Goal: Information Seeking & Learning: Learn about a topic

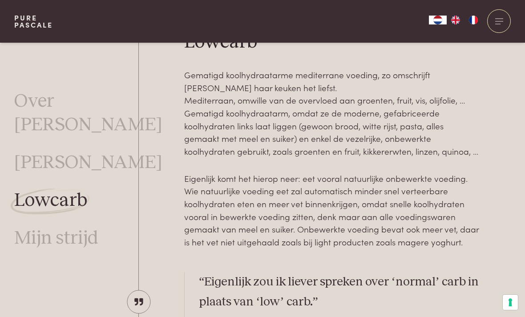
scroll to position [251, 0]
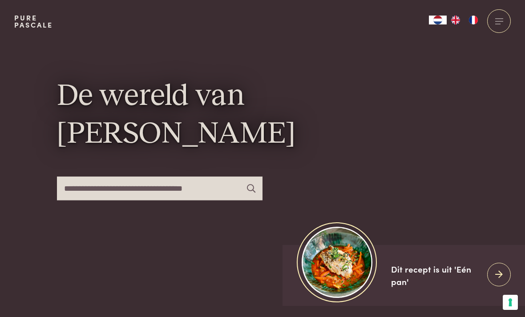
click at [471, 188] on div "De wereld van Pascale Naessens" at bounding box center [262, 174] width 497 height 263
click at [502, 23] on div at bounding box center [499, 21] width 24 height 24
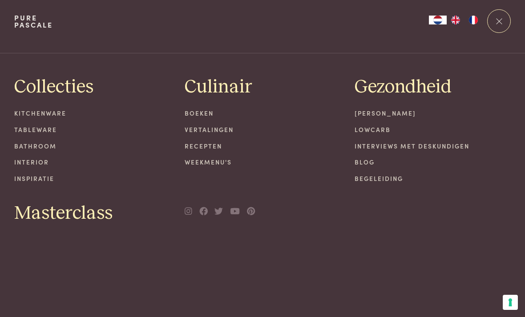
click at [498, 23] on span at bounding box center [499, 21] width 6 height 6
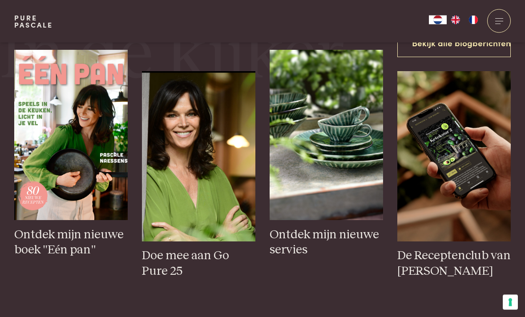
scroll to position [332, 0]
click at [91, 258] on h3 "Ontdek mijn nieuwe boek "Eén pan"" at bounding box center [70, 242] width 113 height 31
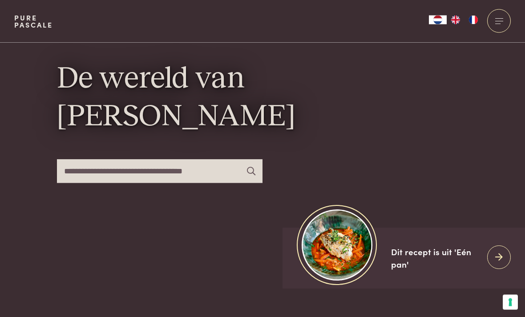
scroll to position [0, 0]
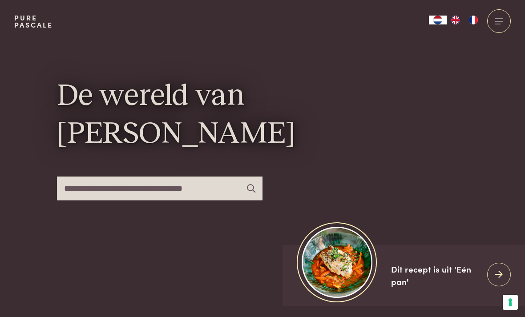
click at [46, 16] on link "Pure Pascale" at bounding box center [33, 21] width 39 height 14
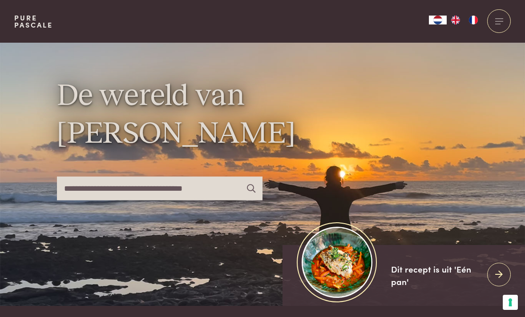
click at [439, 23] on img "NL" at bounding box center [438, 20] width 11 height 9
click at [495, 24] on div at bounding box center [499, 21] width 24 height 24
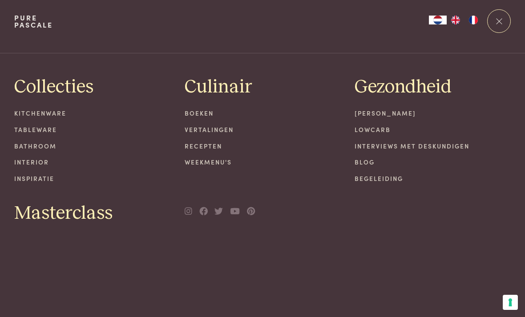
click at [394, 116] on link "[PERSON_NAME]" at bounding box center [433, 113] width 156 height 9
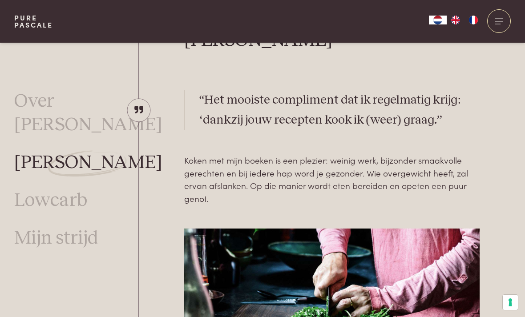
scroll to position [256, 0]
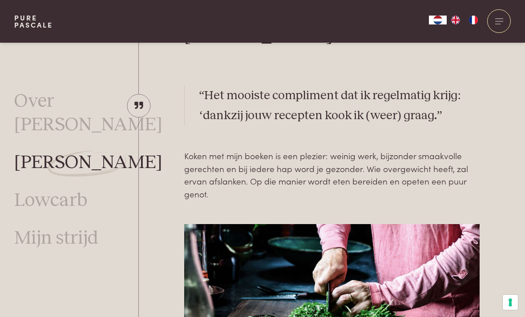
click at [87, 109] on link "Over [PERSON_NAME]" at bounding box center [88, 113] width 148 height 47
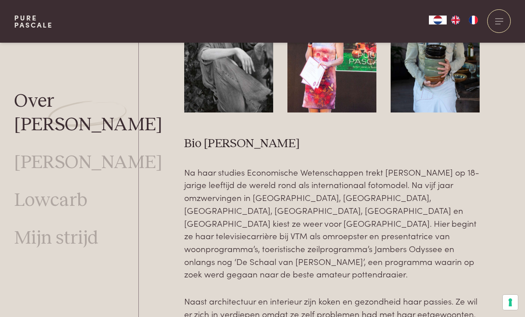
scroll to position [2770, 0]
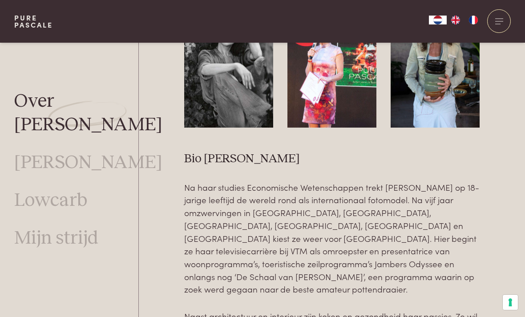
click at [79, 152] on img at bounding box center [88, 163] width 80 height 27
click at [91, 227] on link "Mijn strijd" at bounding box center [56, 239] width 84 height 24
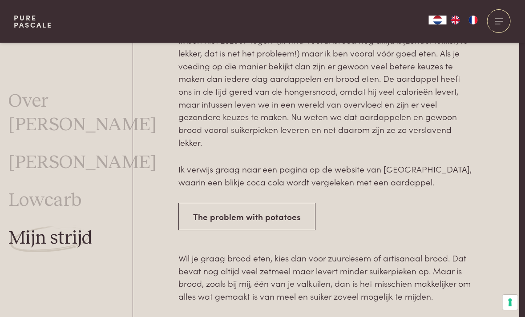
scroll to position [1574, 6]
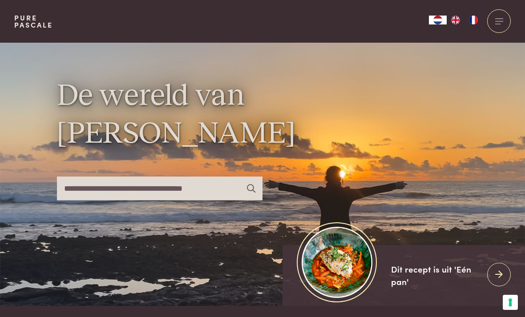
click at [502, 20] on div at bounding box center [499, 21] width 24 height 24
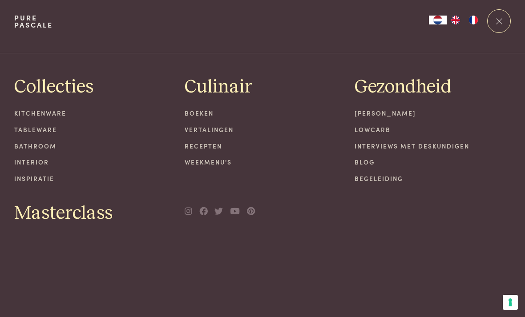
click at [452, 143] on link "Interviews met deskundigen" at bounding box center [433, 146] width 156 height 9
